Goal: Task Accomplishment & Management: Complete application form

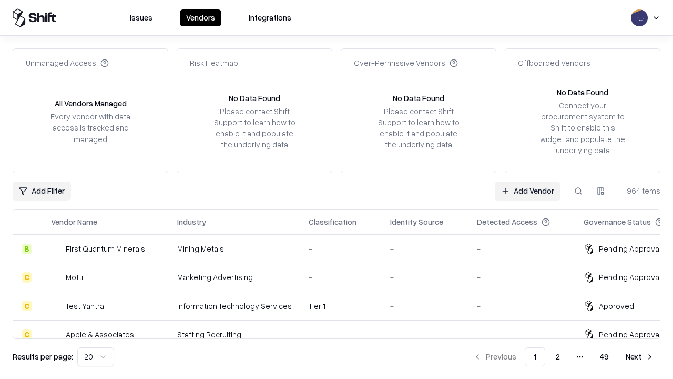
click at [527, 190] on link "Add Vendor" at bounding box center [528, 190] width 66 height 19
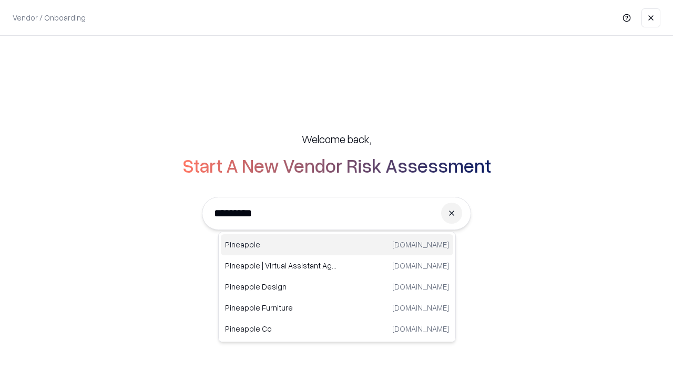
click at [337, 244] on div "Pineapple [DOMAIN_NAME]" at bounding box center [337, 244] width 232 height 21
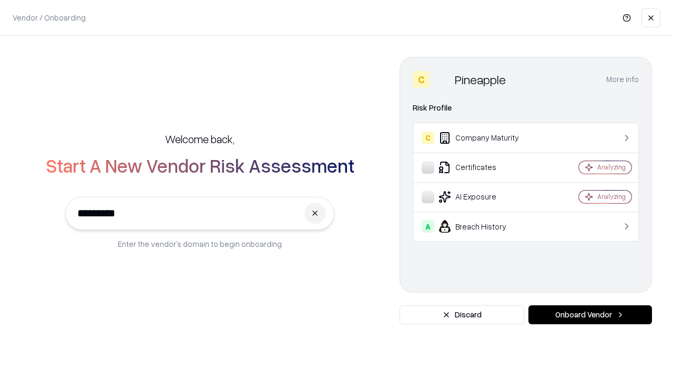
type input "*********"
click at [590, 314] on button "Onboard Vendor" at bounding box center [590, 314] width 124 height 19
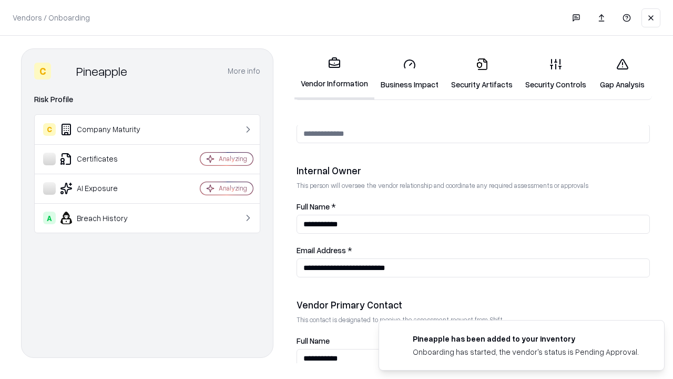
scroll to position [545, 0]
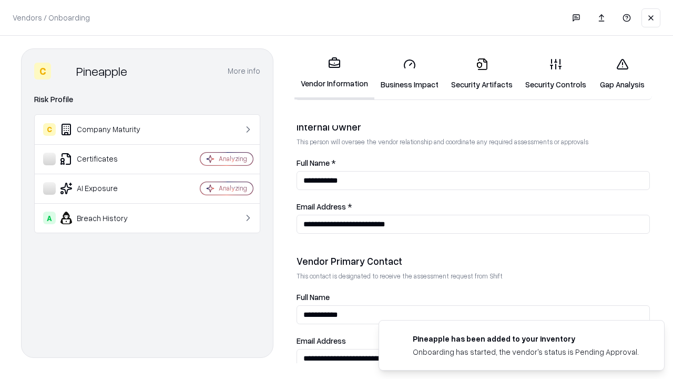
click at [482, 74] on link "Security Artifacts" at bounding box center [482, 73] width 74 height 49
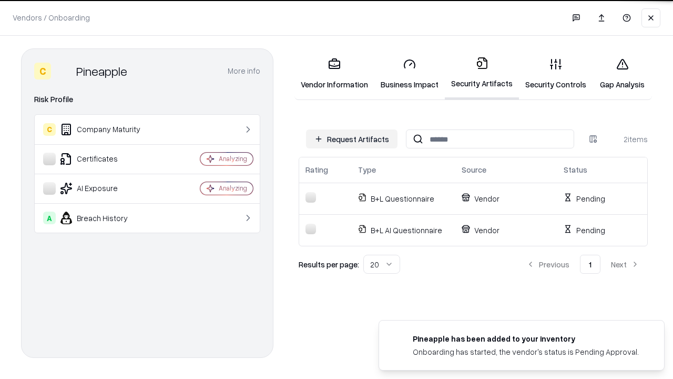
click at [352, 139] on button "Request Artifacts" at bounding box center [351, 138] width 91 height 19
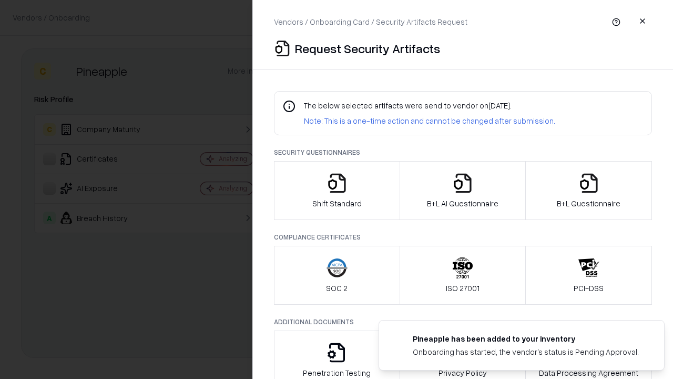
click at [588, 190] on icon "button" at bounding box center [588, 182] width 21 height 21
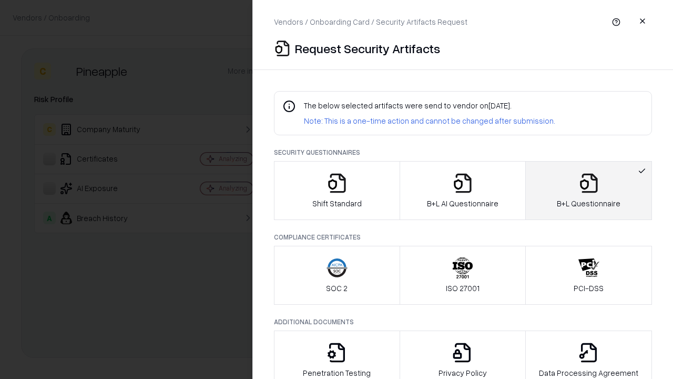
click at [462, 190] on icon "button" at bounding box center [462, 182] width 21 height 21
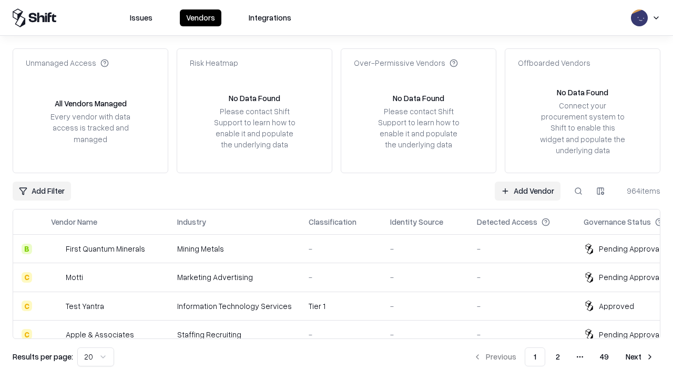
click at [527, 190] on link "Add Vendor" at bounding box center [528, 190] width 66 height 19
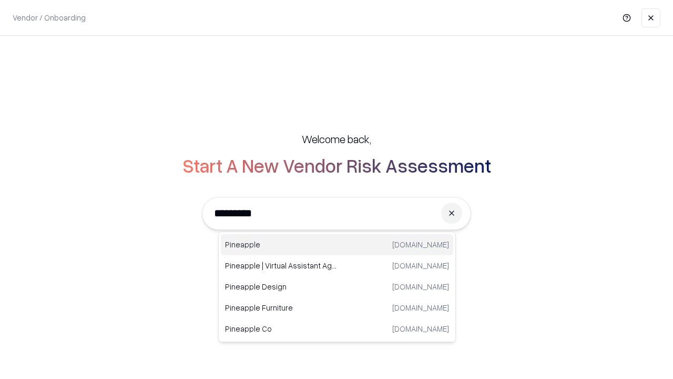
click at [337, 244] on div "Pineapple [DOMAIN_NAME]" at bounding box center [337, 244] width 232 height 21
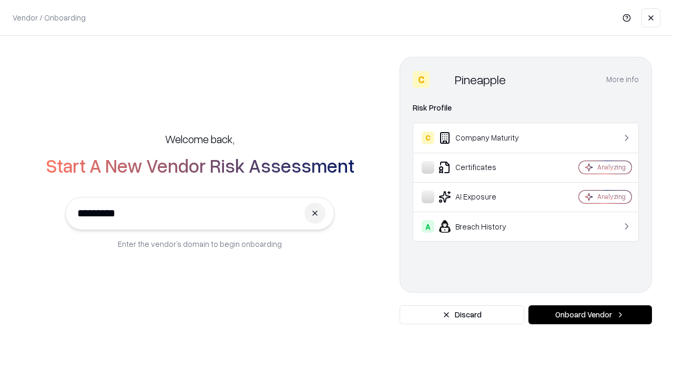
type input "*********"
click at [590, 314] on button "Onboard Vendor" at bounding box center [590, 314] width 124 height 19
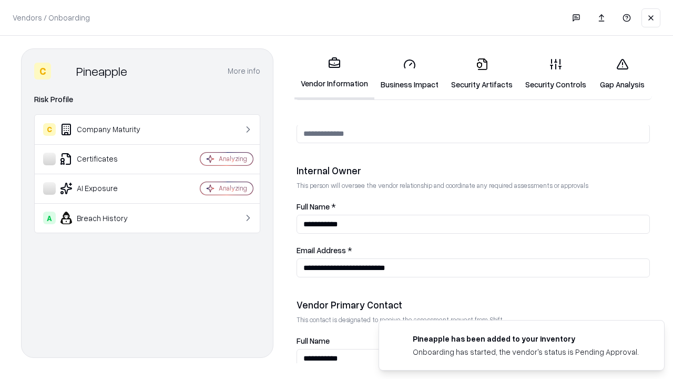
scroll to position [545, 0]
